Goal: Find specific page/section: Find specific page/section

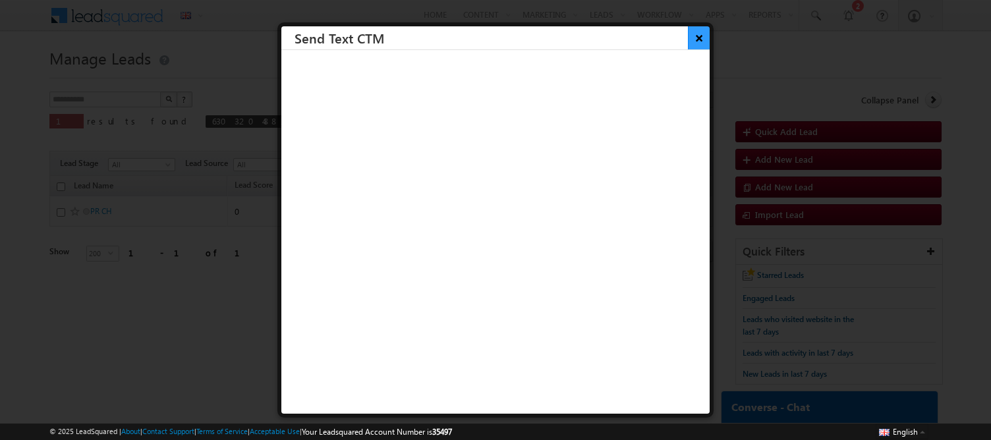
click at [693, 44] on button "×" at bounding box center [699, 37] width 22 height 23
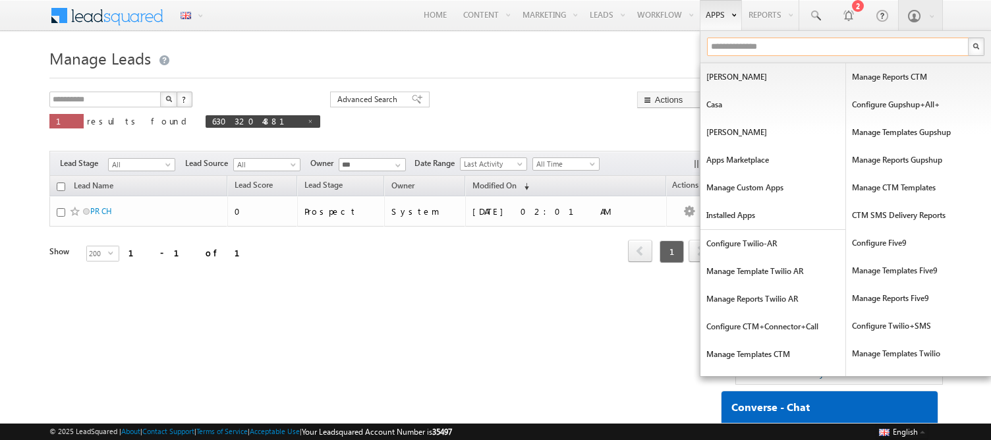
click at [728, 49] on input "text" at bounding box center [838, 47] width 263 height 18
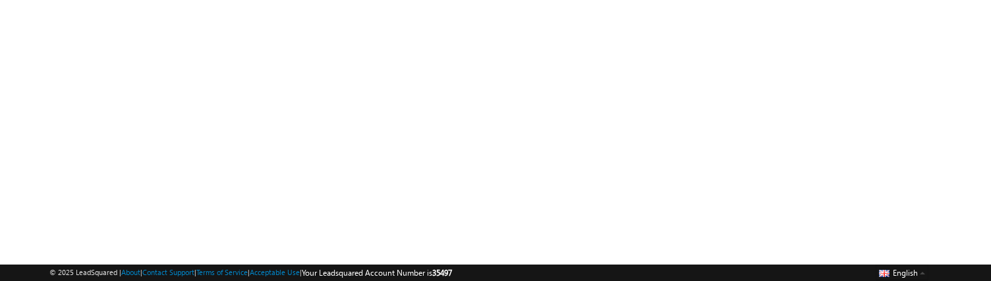
scroll to position [122, 0]
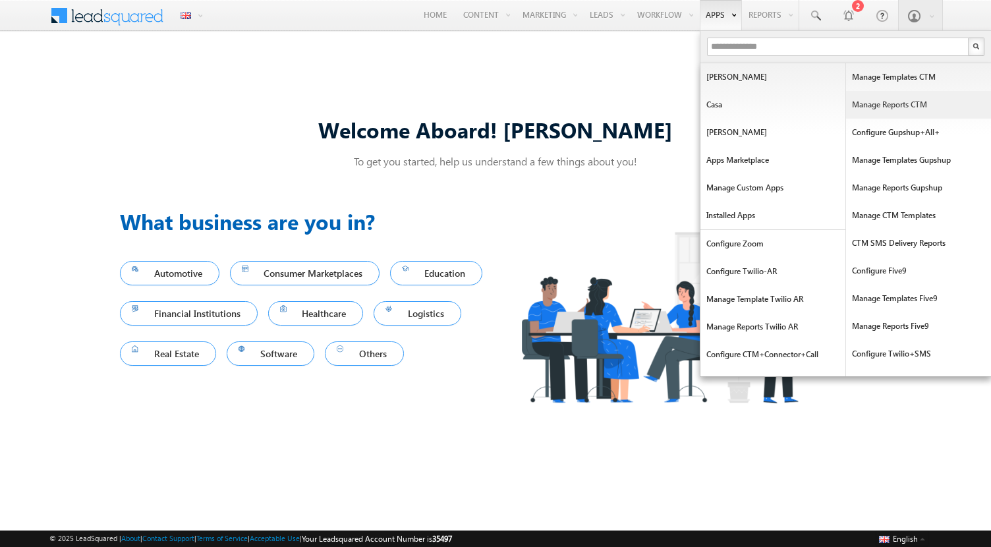
click at [904, 107] on link "Manage Reports CTM" at bounding box center [918, 105] width 145 height 28
